Goal: Navigation & Orientation: Find specific page/section

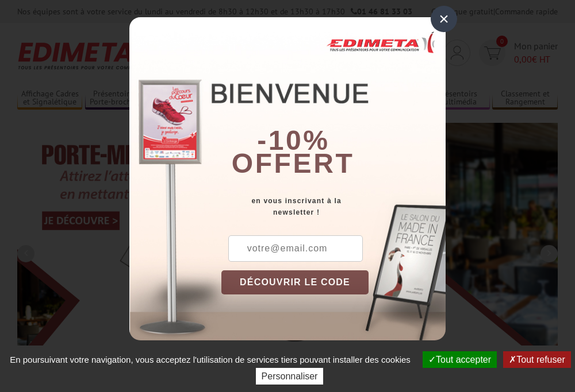
click at [454, 360] on button "Tout accepter" at bounding box center [459, 360] width 74 height 17
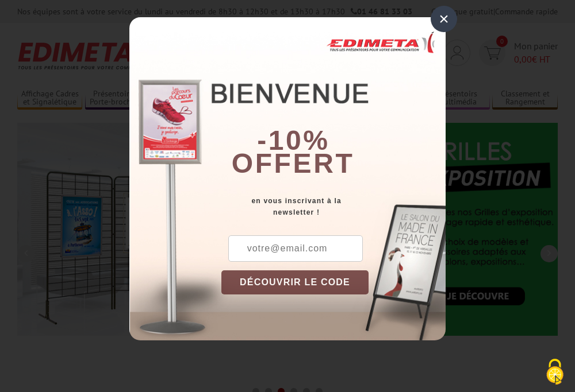
click at [444, 19] on div "×" at bounding box center [443, 19] width 26 height 26
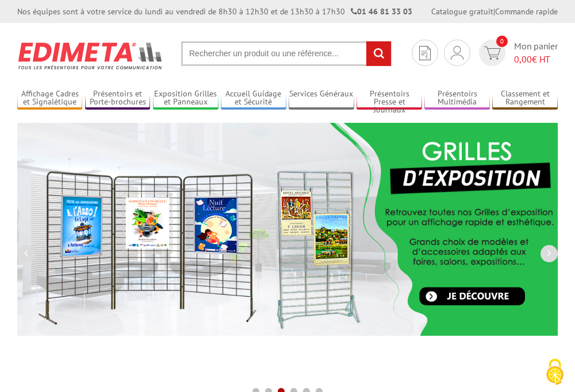
click at [0, 0] on div "Nos équipes sont à votre service du lundi au vendredi de 8h30 à 12h30 et de 13h…" at bounding box center [287, 11] width 575 height 23
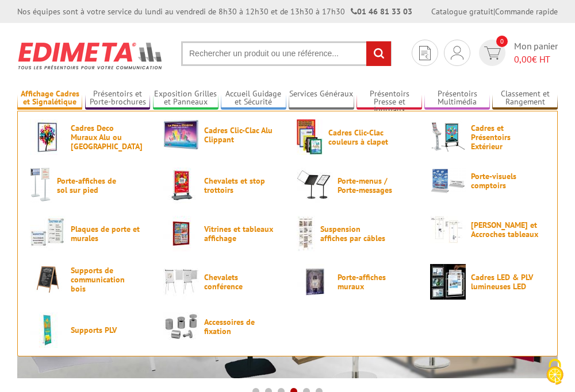
click at [49, 98] on link "Affichage Cadres et Signalétique" at bounding box center [49, 98] width 65 height 19
